Goal: Task Accomplishment & Management: Use online tool/utility

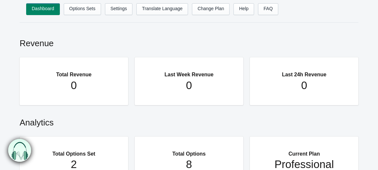
click at [129, 131] on section "Total Options Set 2 Total Options 8 Current Plan Professional" at bounding box center [189, 160] width 339 height 58
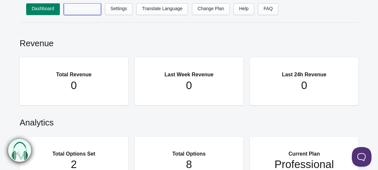
click at [77, 3] on link "Options Sets" at bounding box center [82, 9] width 37 height 12
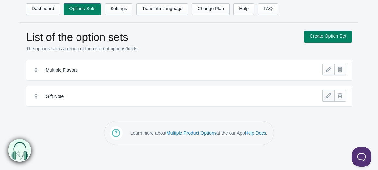
click at [325, 96] on link at bounding box center [328, 96] width 12 height 12
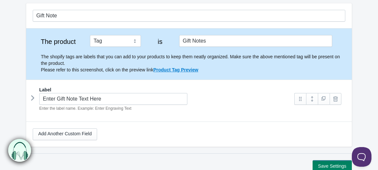
scroll to position [58, 0]
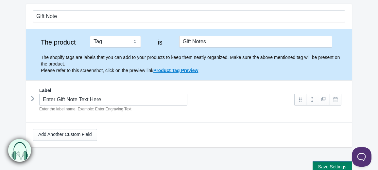
click at [33, 97] on icon at bounding box center [33, 98] width 0 height 10
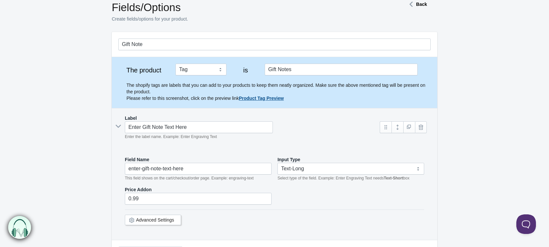
scroll to position [31, 0]
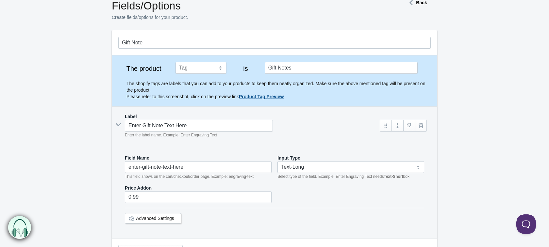
click at [244, 96] on link "Product Tag Preview" at bounding box center [261, 96] width 45 height 5
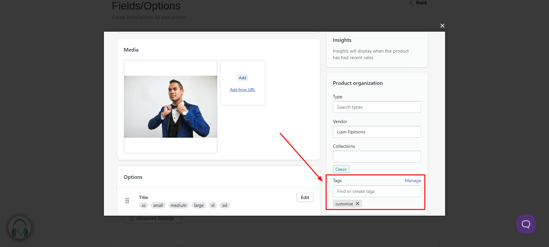
click at [378, 29] on button "×" at bounding box center [276, 26] width 341 height 14
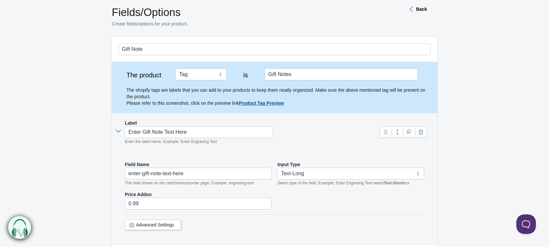
scroll to position [26, 0]
